Goal: Task Accomplishment & Management: Use online tool/utility

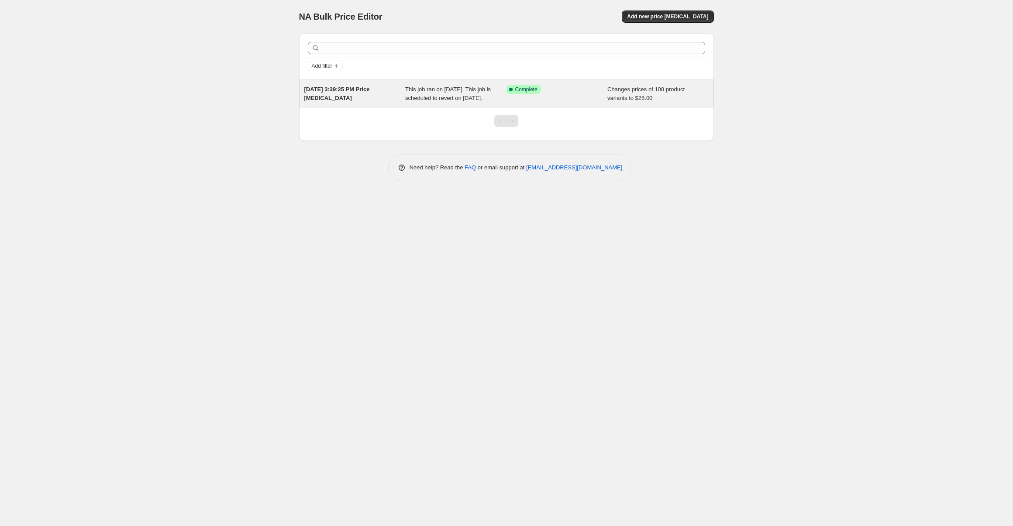
click at [346, 86] on div "[DATE] 3:39:25 PM Price [MEDICAL_DATA]" at bounding box center [354, 93] width 101 height 17
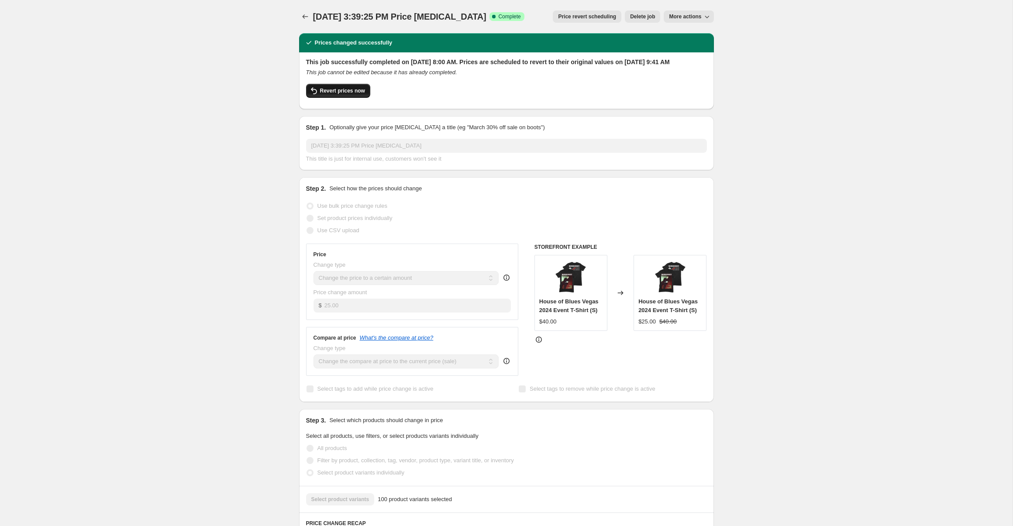
click at [332, 94] on button "Revert prices now" at bounding box center [338, 91] width 64 height 14
checkbox input "false"
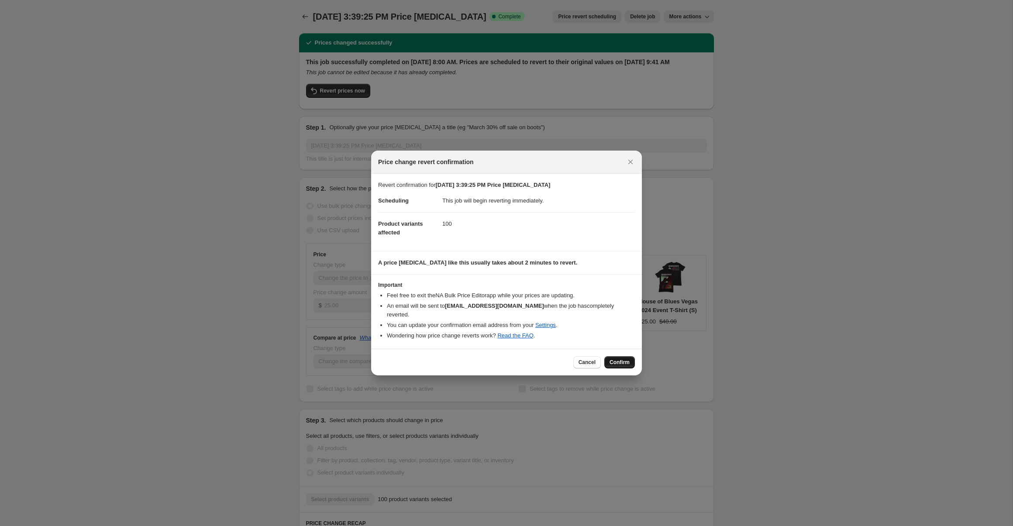
click at [616, 363] on span "Confirm" at bounding box center [619, 362] width 20 height 7
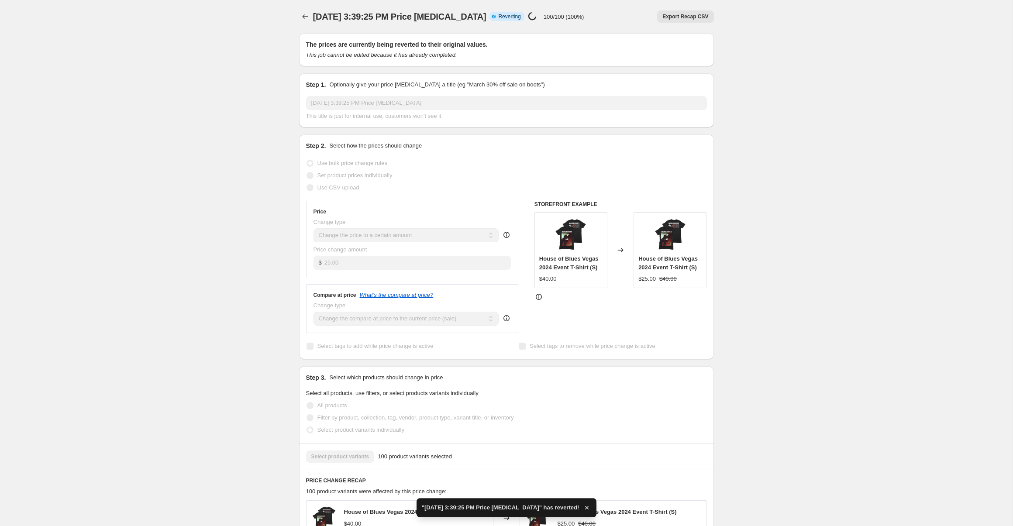
checkbox input "true"
